Goal: Book appointment/travel/reservation

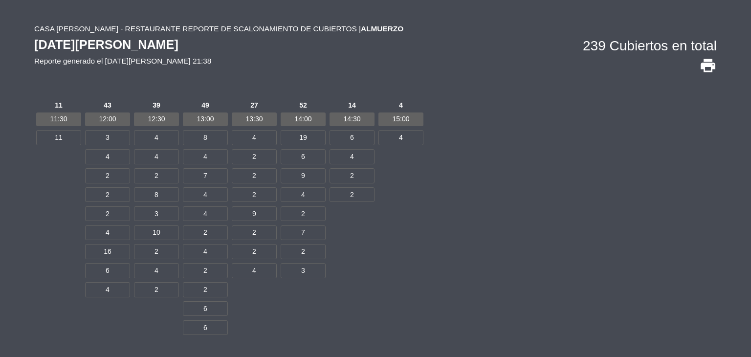
click at [112, 176] on span "2" at bounding box center [107, 175] width 45 height 15
click at [110, 192] on span "2" at bounding box center [107, 194] width 45 height 15
click at [106, 213] on span "2" at bounding box center [107, 213] width 45 height 15
click at [162, 174] on span "2" at bounding box center [156, 175] width 45 height 15
drag, startPoint x: 159, startPoint y: 255, endPoint x: 158, endPoint y: 265, distance: 10.8
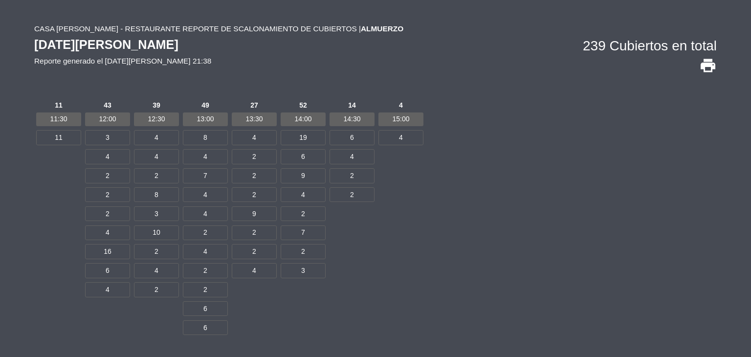
click at [159, 255] on span "2" at bounding box center [156, 251] width 45 height 15
click at [160, 283] on span "2" at bounding box center [156, 289] width 45 height 15
click at [208, 229] on span "2" at bounding box center [205, 232] width 45 height 15
drag, startPoint x: 206, startPoint y: 263, endPoint x: 207, endPoint y: 270, distance: 6.9
click at [206, 263] on span "2" at bounding box center [205, 270] width 45 height 15
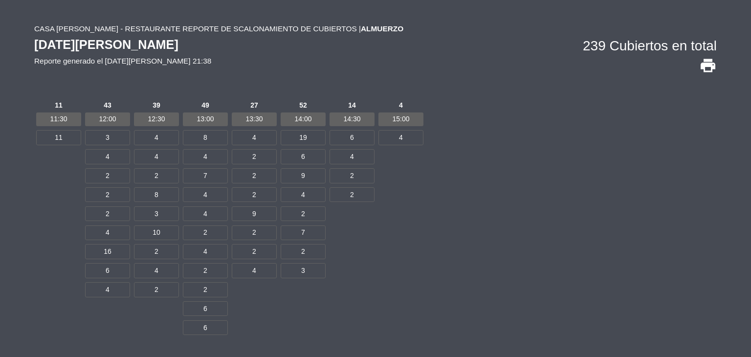
click at [211, 290] on span "2" at bounding box center [205, 289] width 45 height 15
click at [262, 157] on span "2" at bounding box center [254, 156] width 45 height 15
drag, startPoint x: 259, startPoint y: 173, endPoint x: 257, endPoint y: 190, distance: 17.2
click at [258, 174] on span "2" at bounding box center [254, 175] width 45 height 15
click at [256, 195] on span "2" at bounding box center [254, 194] width 45 height 15
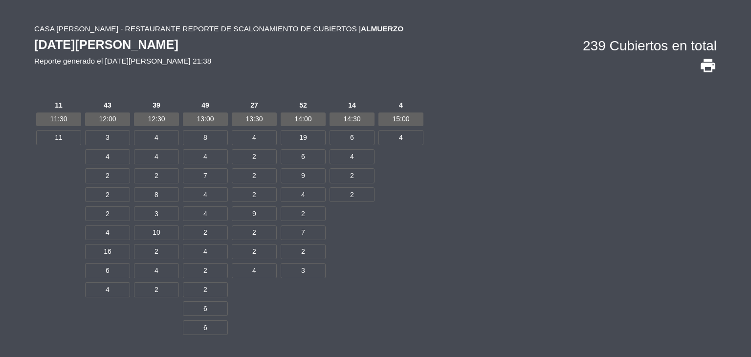
drag, startPoint x: 253, startPoint y: 229, endPoint x: 256, endPoint y: 239, distance: 9.7
click at [253, 231] on span "2" at bounding box center [254, 232] width 45 height 15
click at [258, 242] on div "27 13:30 4 2 2 2 9 2 2 4" at bounding box center [254, 223] width 49 height 250
drag, startPoint x: 112, startPoint y: 249, endPoint x: 98, endPoint y: 249, distance: 14.2
click at [98, 249] on span "16" at bounding box center [107, 251] width 45 height 15
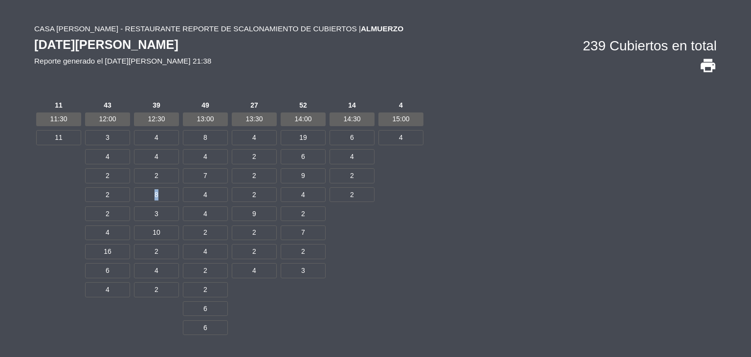
drag, startPoint x: 160, startPoint y: 192, endPoint x: 154, endPoint y: 192, distance: 5.9
click at [154, 192] on span "8" at bounding box center [156, 194] width 45 height 15
click at [210, 134] on span "8" at bounding box center [205, 137] width 45 height 15
drag, startPoint x: 218, startPoint y: 136, endPoint x: 184, endPoint y: 136, distance: 34.2
click at [184, 136] on span "8" at bounding box center [205, 137] width 45 height 15
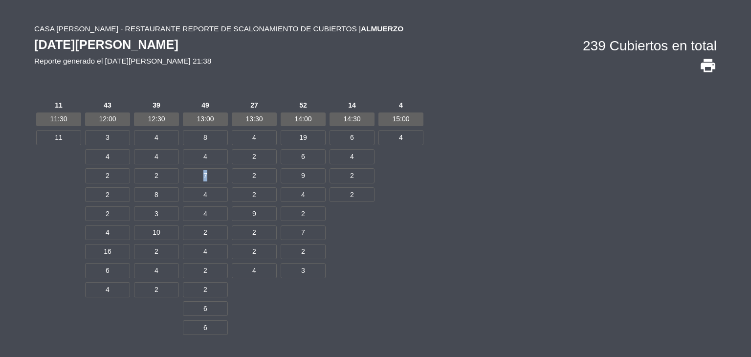
drag, startPoint x: 209, startPoint y: 174, endPoint x: 203, endPoint y: 174, distance: 6.4
click at [203, 174] on span "7" at bounding box center [205, 175] width 45 height 15
click at [260, 118] on span "13:30" at bounding box center [254, 119] width 45 height 14
drag, startPoint x: 263, startPoint y: 212, endPoint x: 251, endPoint y: 212, distance: 11.7
click at [251, 212] on span "9" at bounding box center [254, 213] width 45 height 15
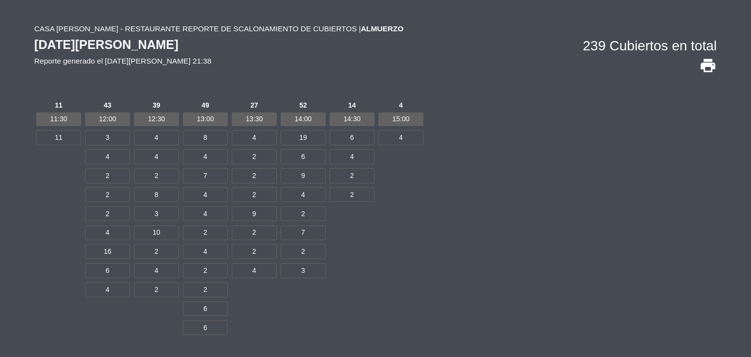
click at [309, 137] on span "19" at bounding box center [303, 137] width 45 height 15
drag, startPoint x: 309, startPoint y: 135, endPoint x: 298, endPoint y: 136, distance: 10.8
click at [298, 136] on span "19" at bounding box center [303, 137] width 45 height 15
drag, startPoint x: 307, startPoint y: 175, endPoint x: 299, endPoint y: 178, distance: 9.0
click at [299, 178] on span "9" at bounding box center [303, 175] width 45 height 15
